Goal: Task Accomplishment & Management: Manage account settings

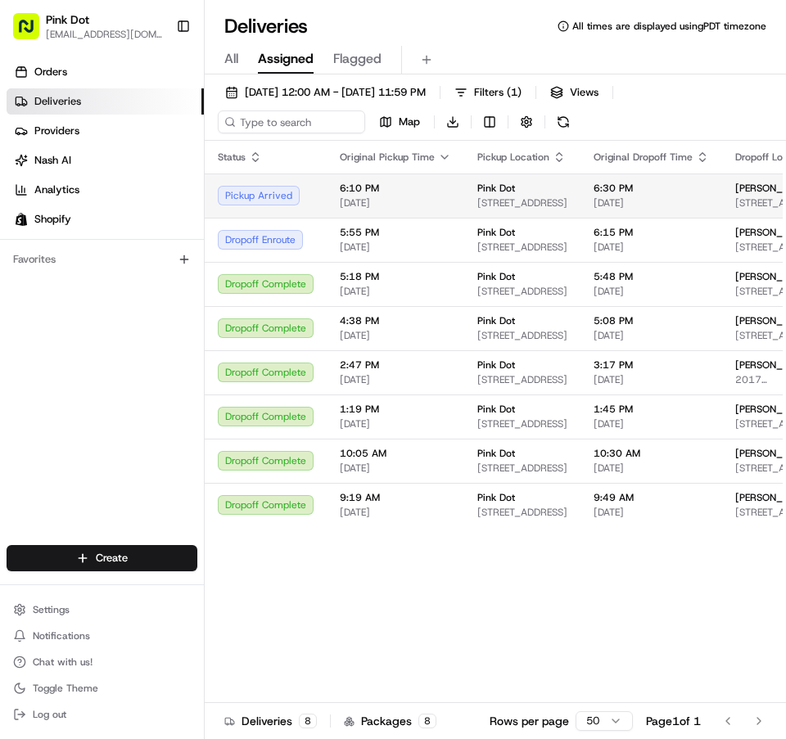
click at [295, 197] on div "Pickup Arrived" at bounding box center [266, 196] width 96 height 20
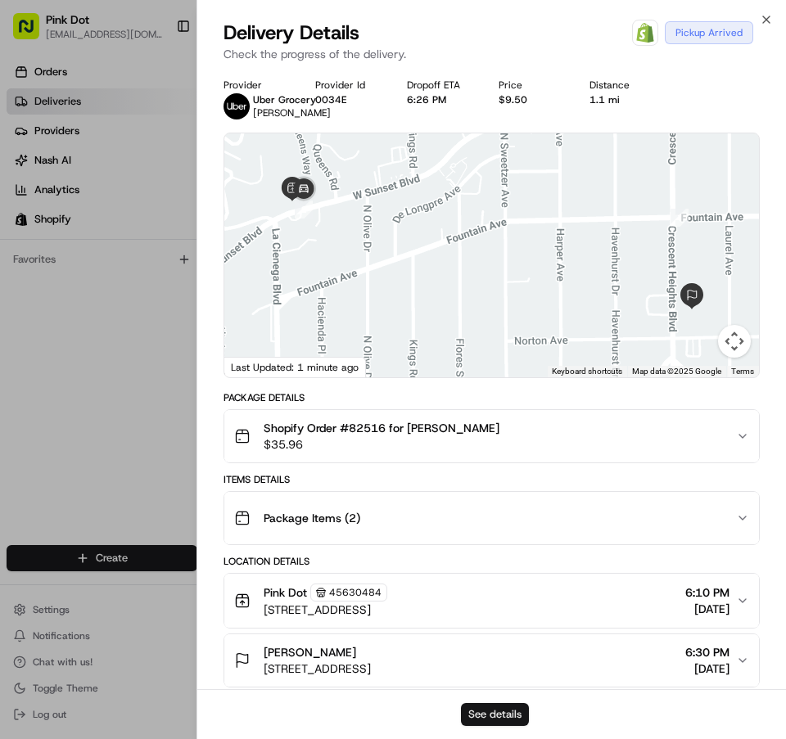
click at [501, 712] on button "See details" at bounding box center [495, 714] width 68 height 23
click at [760, 20] on icon "button" at bounding box center [766, 19] width 13 height 13
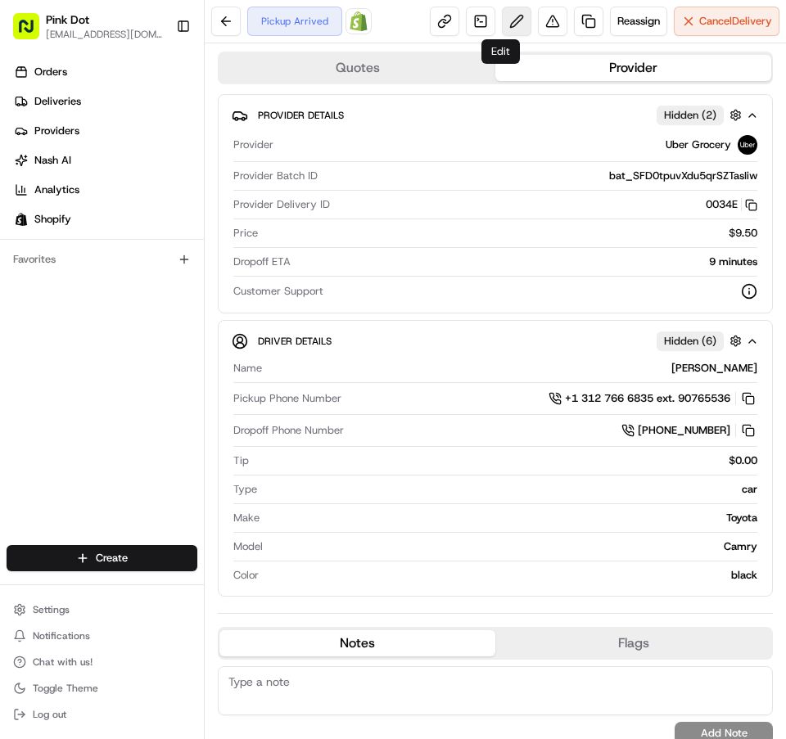
click at [502, 23] on button at bounding box center [516, 21] width 29 height 29
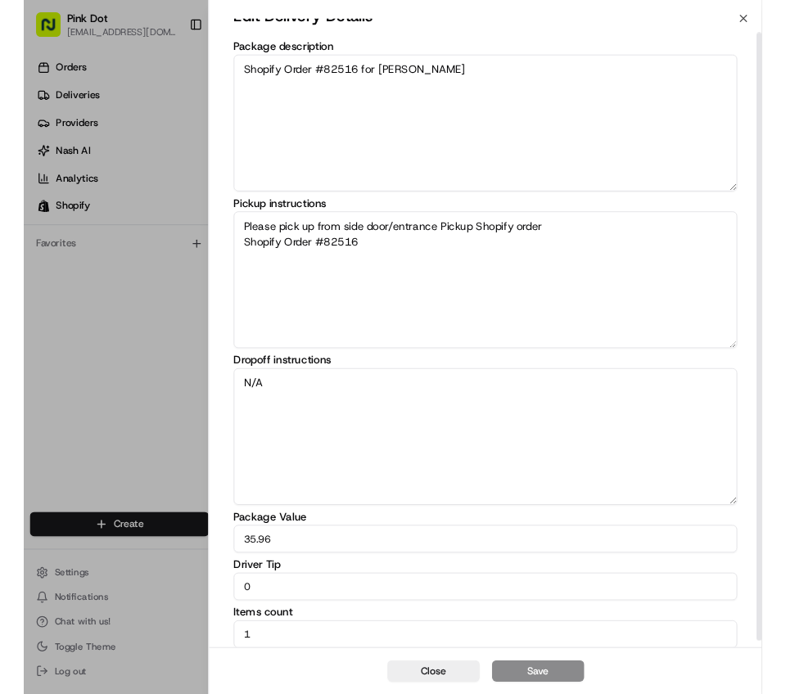
scroll to position [23, 0]
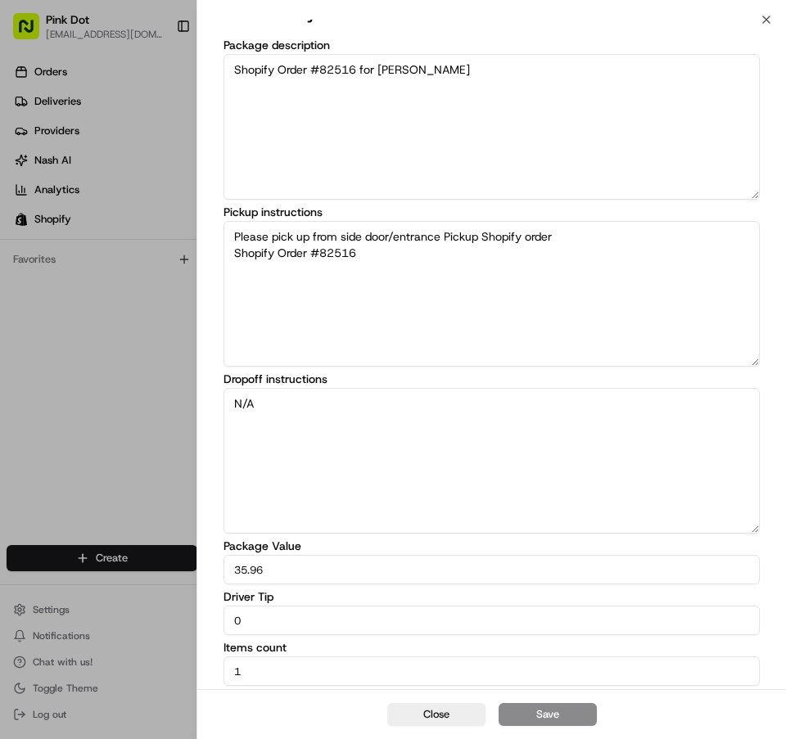
drag, startPoint x: 294, startPoint y: 611, endPoint x: 198, endPoint y: 607, distance: 95.9
click at [198, 607] on div "Edit Delivery Details Package description Shopify Order #82516 for [PERSON_NAME…" at bounding box center [491, 343] width 589 height 692
type input "3.00"
click at [530, 704] on button "Save" at bounding box center [548, 714] width 98 height 23
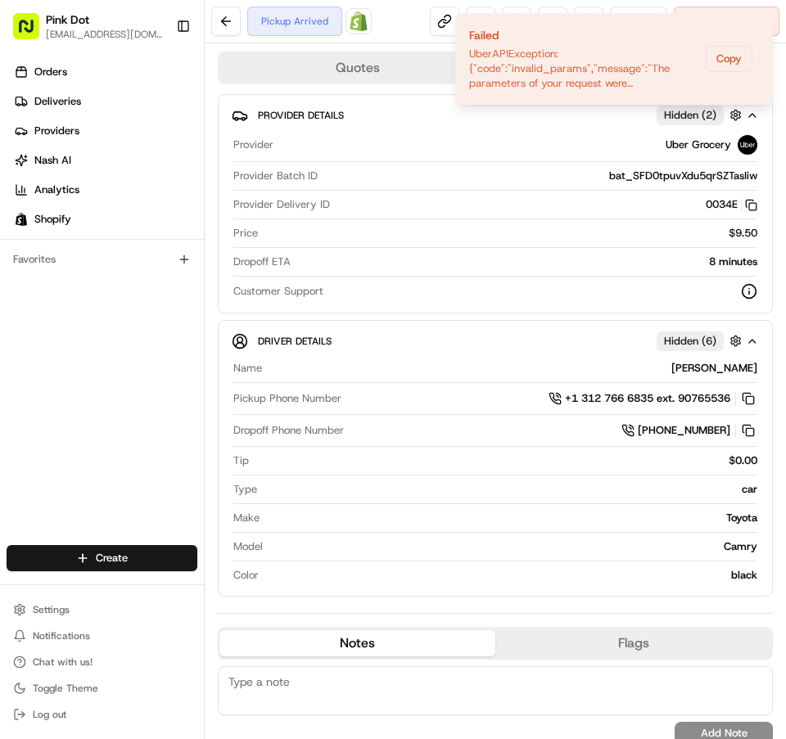
click at [764, 610] on div "Quotes Provider Provider Details Hidden ( 2 ) Provider Uber Grocery Provider Ba…" at bounding box center [495, 401] width 581 height 716
click at [760, 27] on icon "Notifications (F8)" at bounding box center [758, 26] width 13 height 13
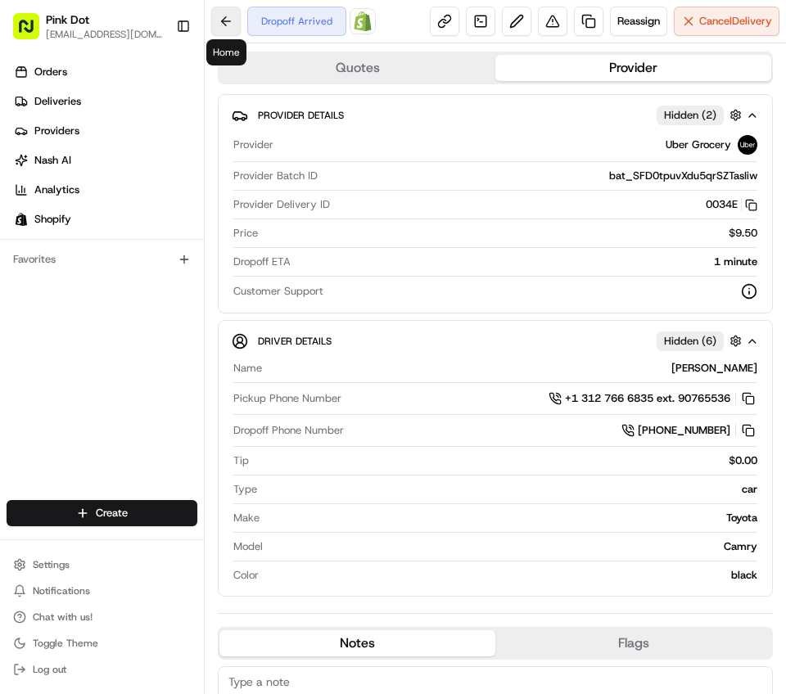
click at [225, 18] on button at bounding box center [225, 21] width 29 height 29
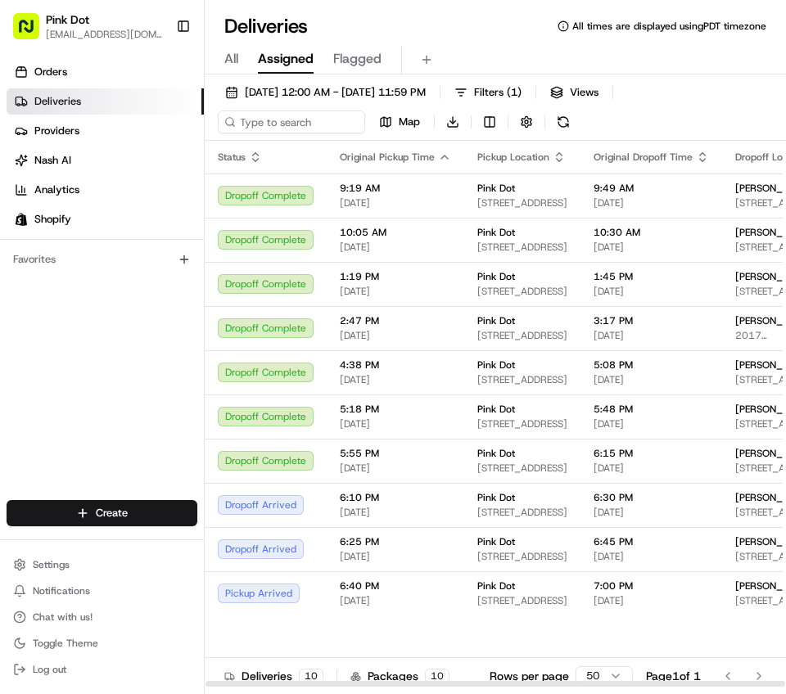
click at [438, 157] on icon "button" at bounding box center [444, 157] width 13 height 13
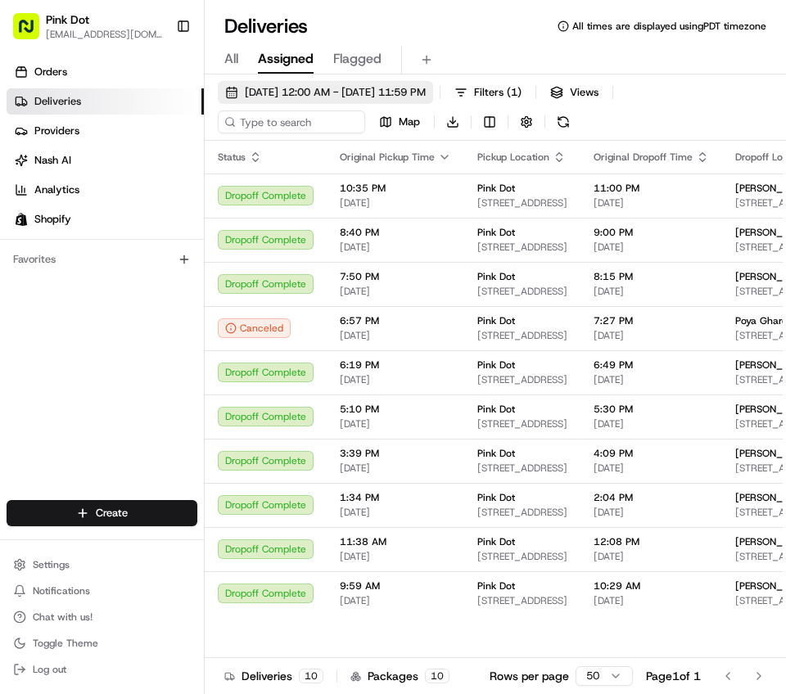
click at [235, 90] on button "08/18/2025 12:00 AM - 08/18/2025 11:59 PM" at bounding box center [325, 92] width 215 height 23
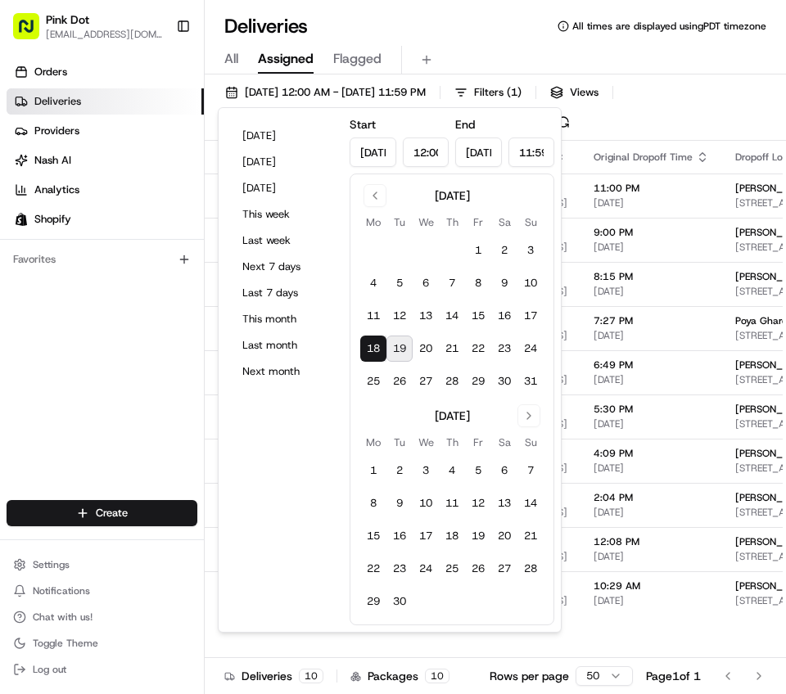
click at [401, 350] on button "19" at bounding box center [399, 349] width 26 height 26
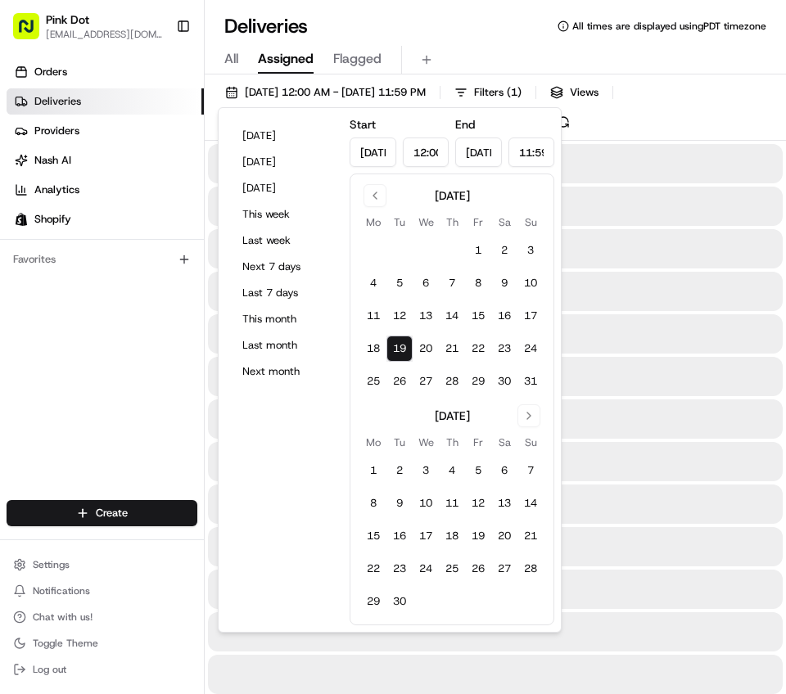
type input "Aug 19, 2025"
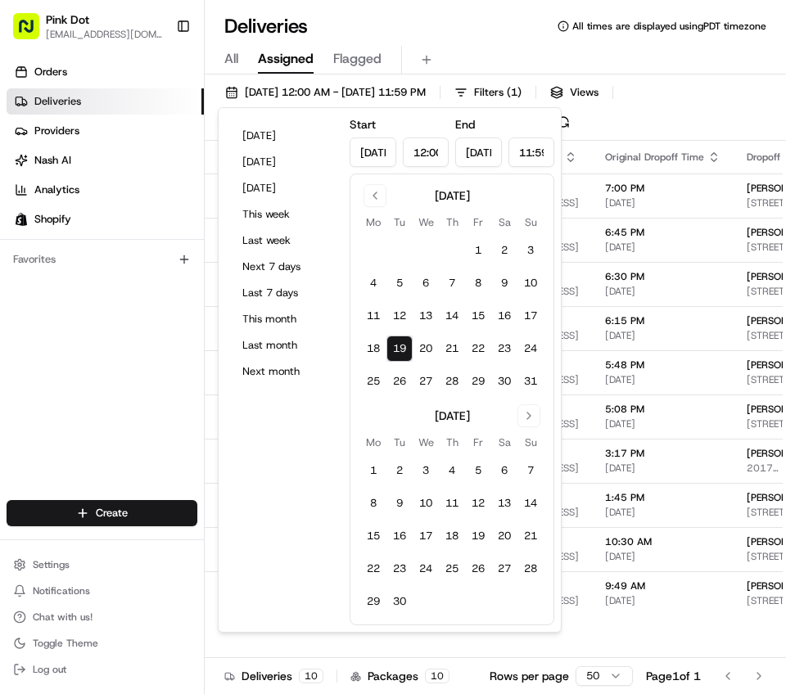
click at [463, 24] on div "Deliveries All times are displayed using PDT timezone" at bounding box center [495, 26] width 581 height 26
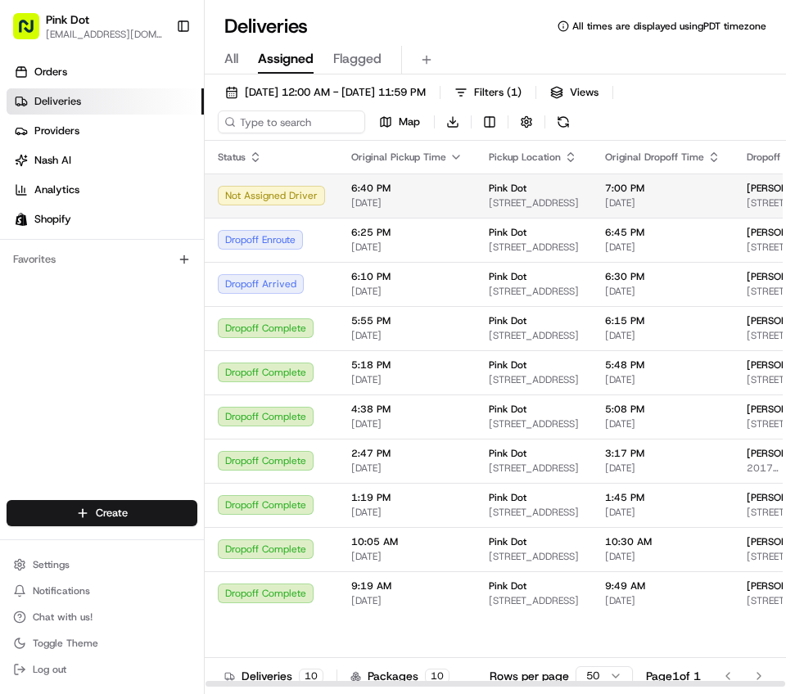
click at [314, 193] on div "Not Assigned Driver" at bounding box center [271, 196] width 107 height 20
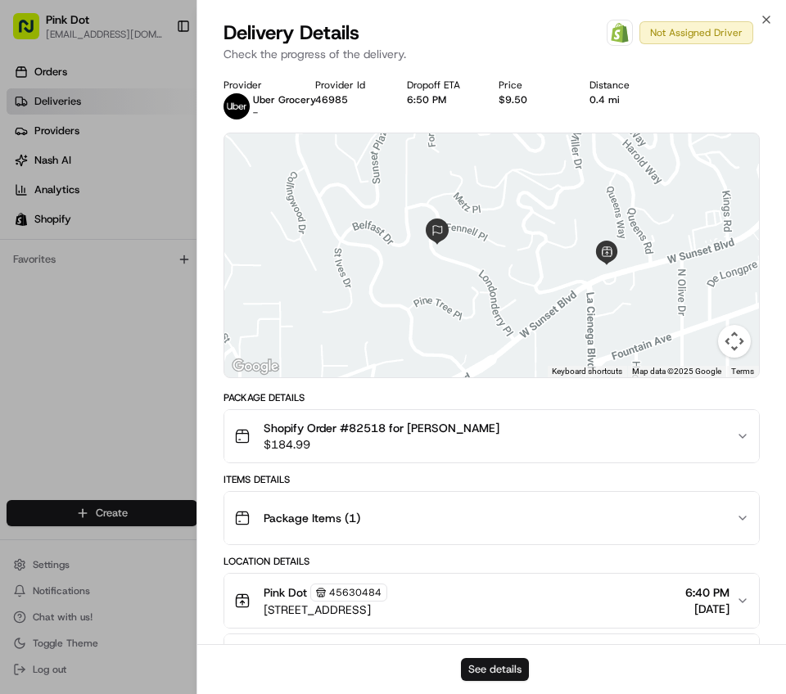
click at [494, 665] on button "See details" at bounding box center [495, 669] width 68 height 23
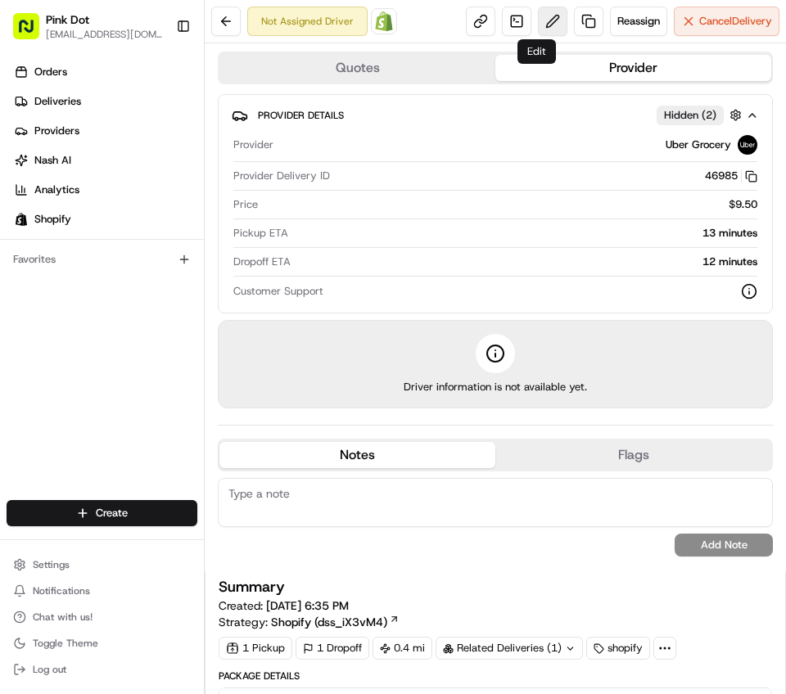
click at [544, 20] on button at bounding box center [552, 21] width 29 height 29
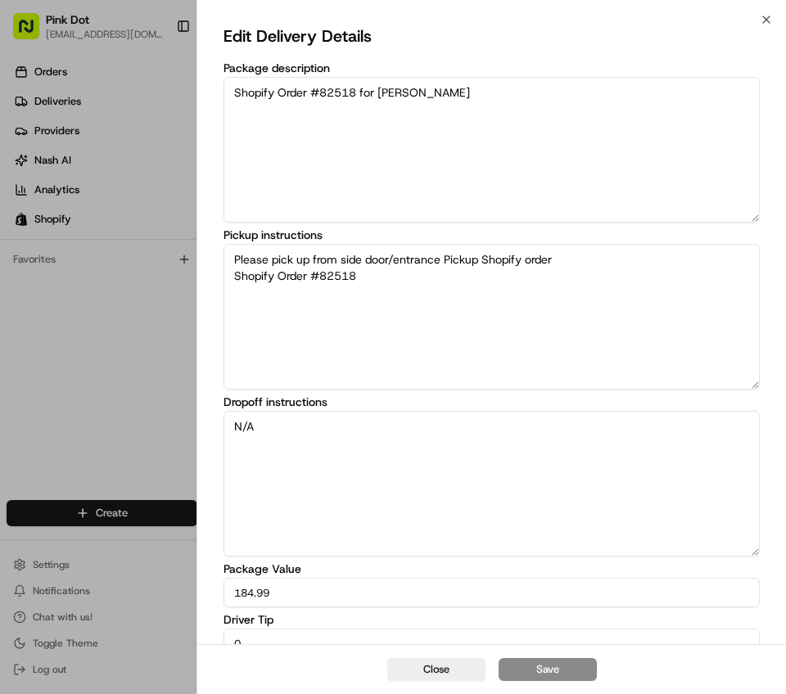
scroll to position [68, 0]
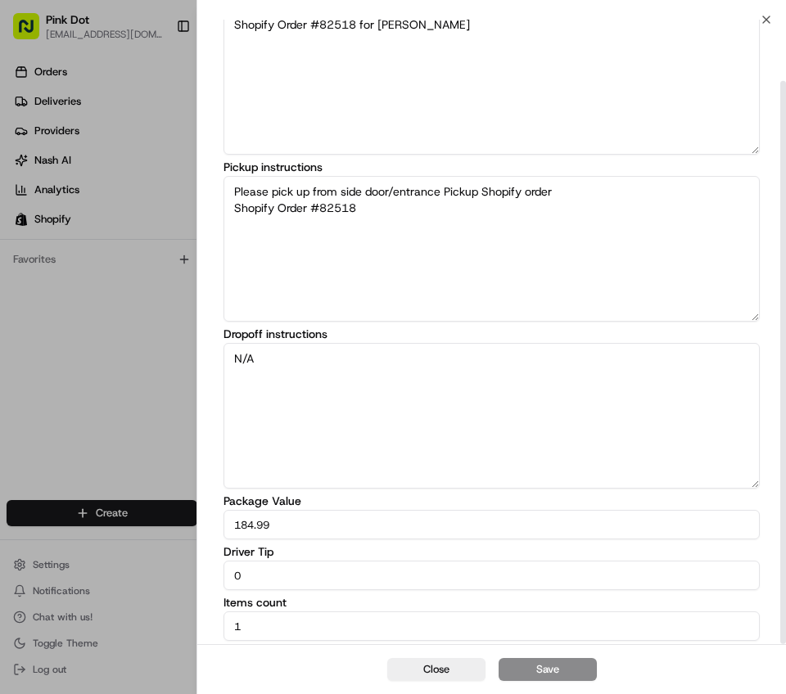
drag, startPoint x: 257, startPoint y: 641, endPoint x: 233, endPoint y: 636, distance: 24.2
click at [233, 636] on div "Edit Delivery Details Package description Shopify Order #82518 for Bryan Singer…" at bounding box center [491, 298] width 536 height 686
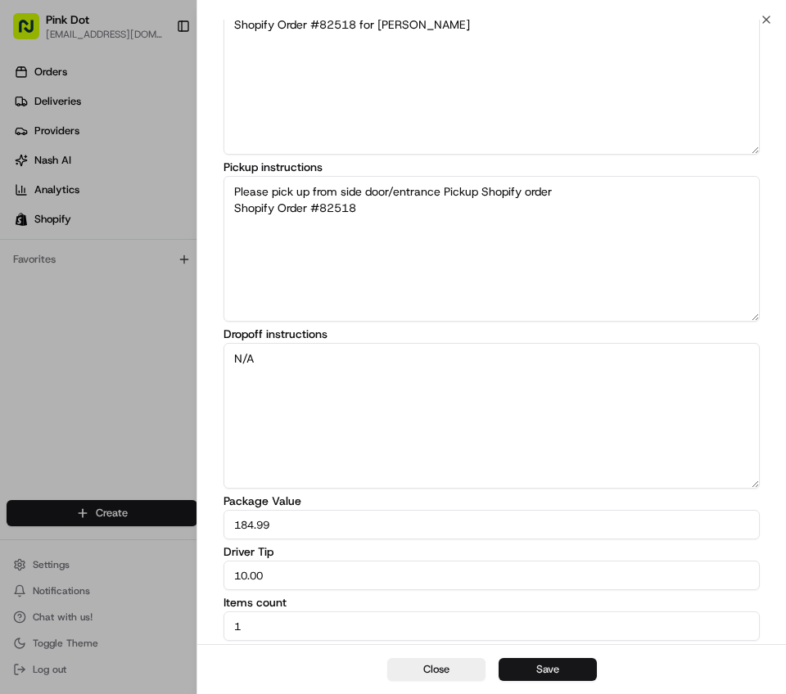
type input "10.00"
click at [570, 669] on button "Save" at bounding box center [548, 669] width 98 height 23
